Goal: Task Accomplishment & Management: Manage account settings

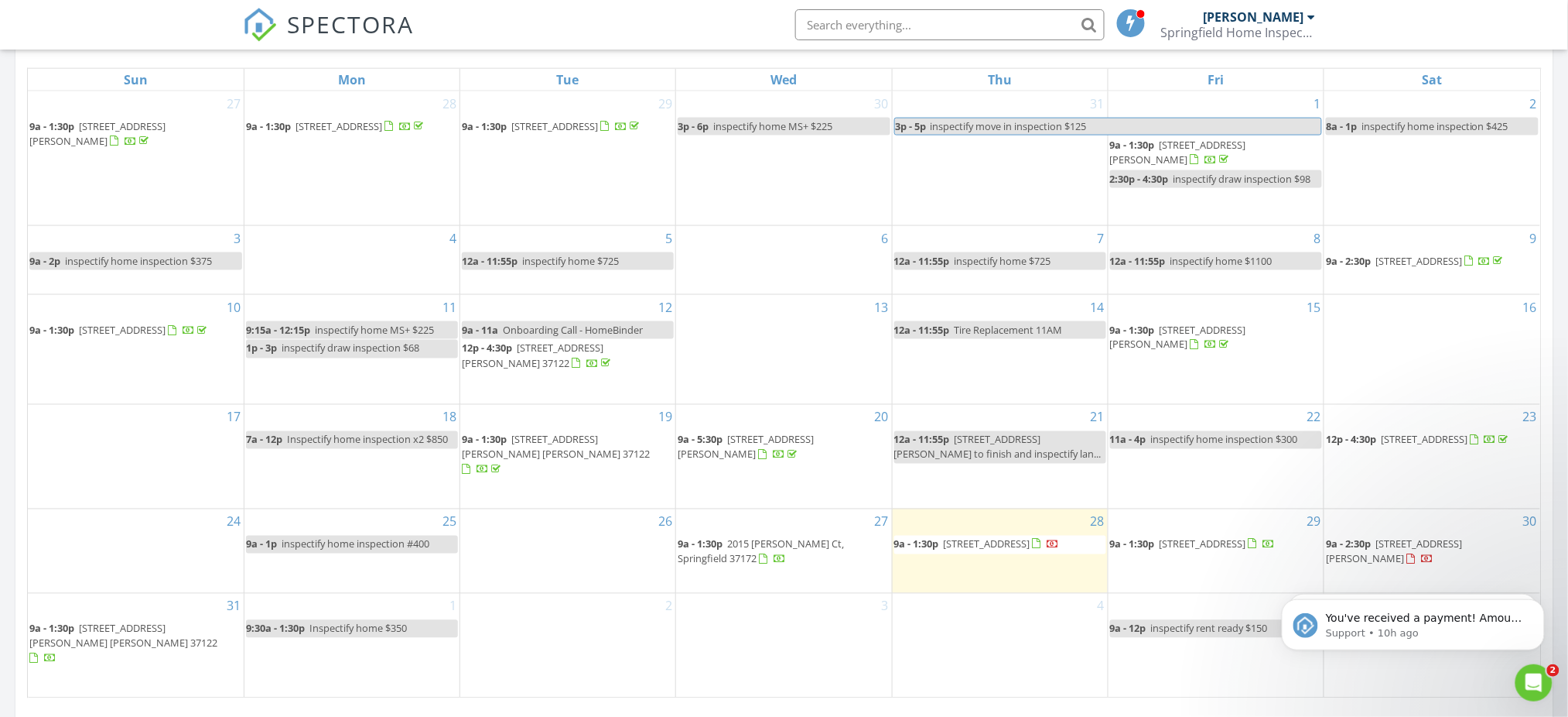
scroll to position [1440, 1601]
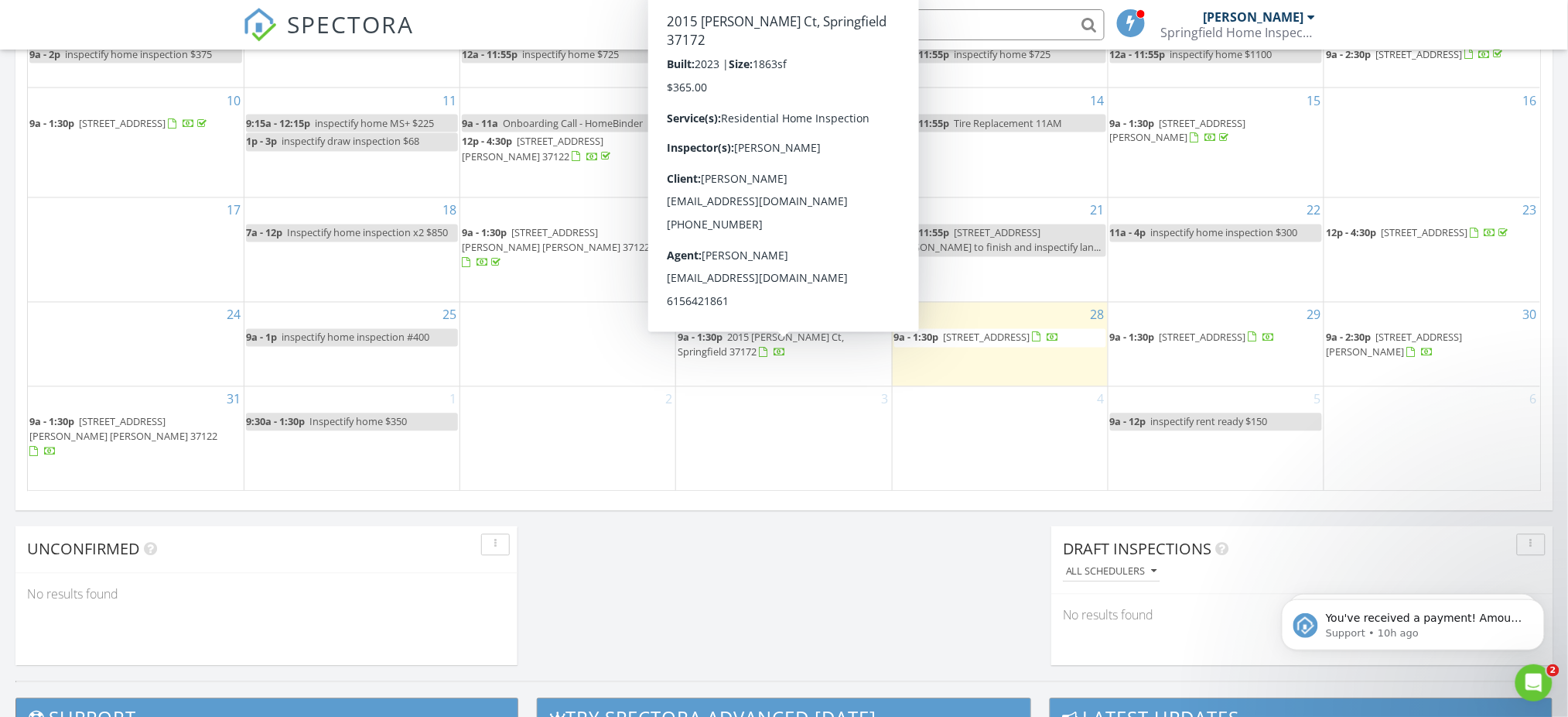
click at [830, 349] on span "2015 [PERSON_NAME] Ct, Springfield 37172" at bounding box center [761, 345] width 166 height 29
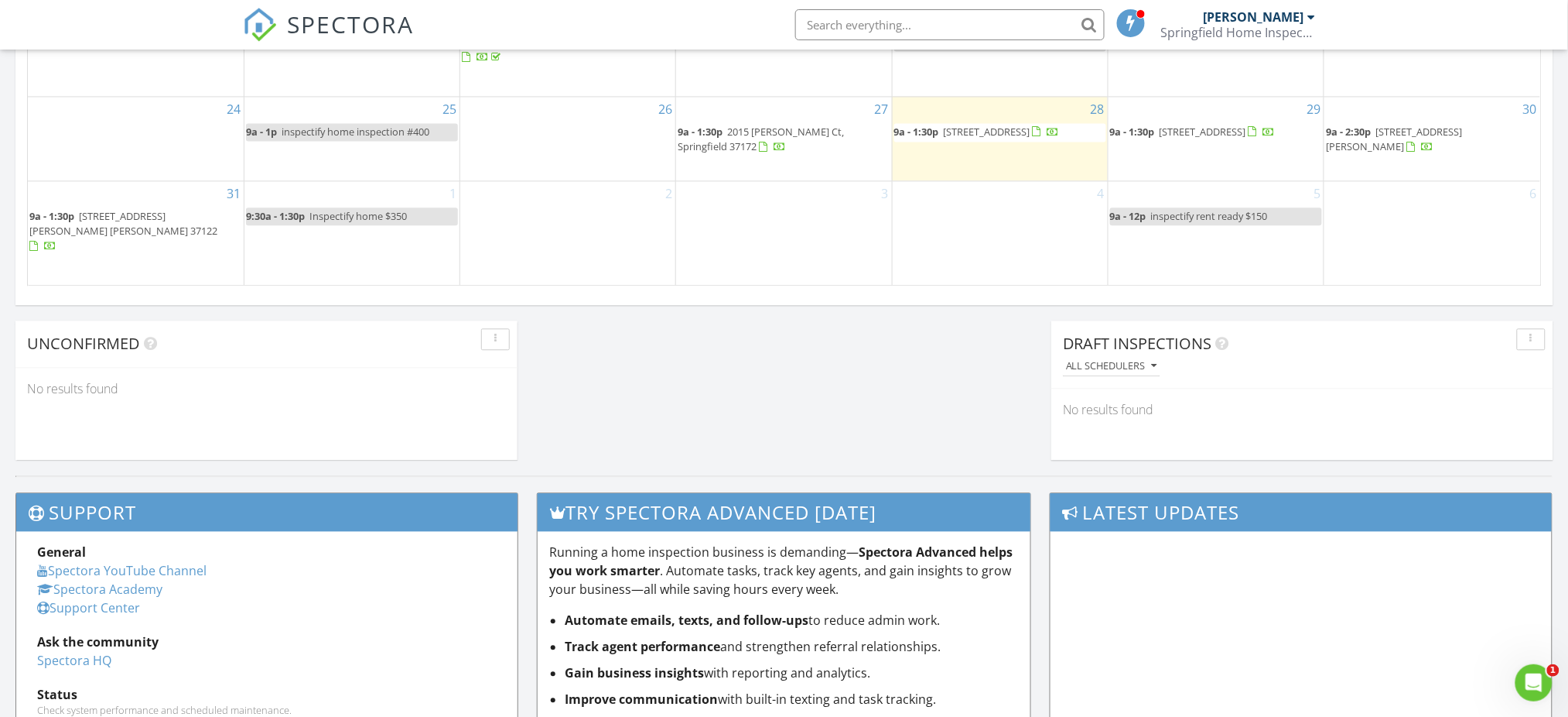
scroll to position [1032, 0]
